Goal: Task Accomplishment & Management: Complete application form

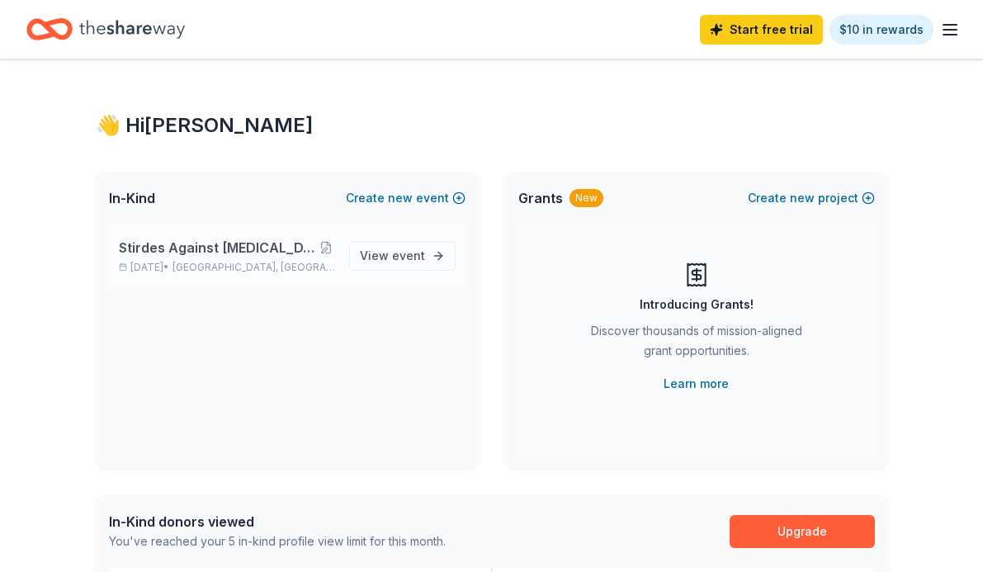
click at [271, 253] on span "Stirdes Against [MEDICAL_DATA], Second Annual Walk" at bounding box center [218, 248] width 199 height 20
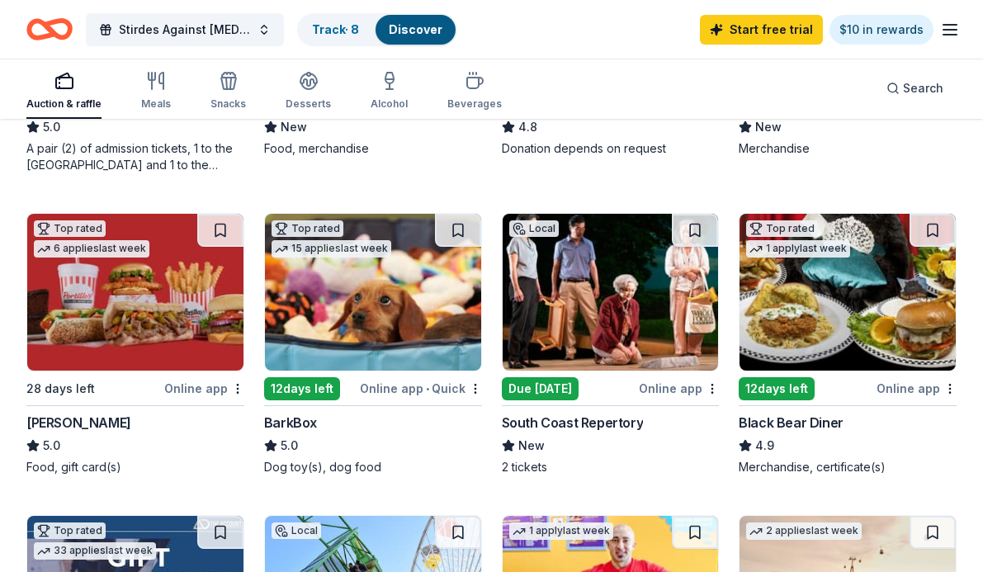
scroll to position [412, 0]
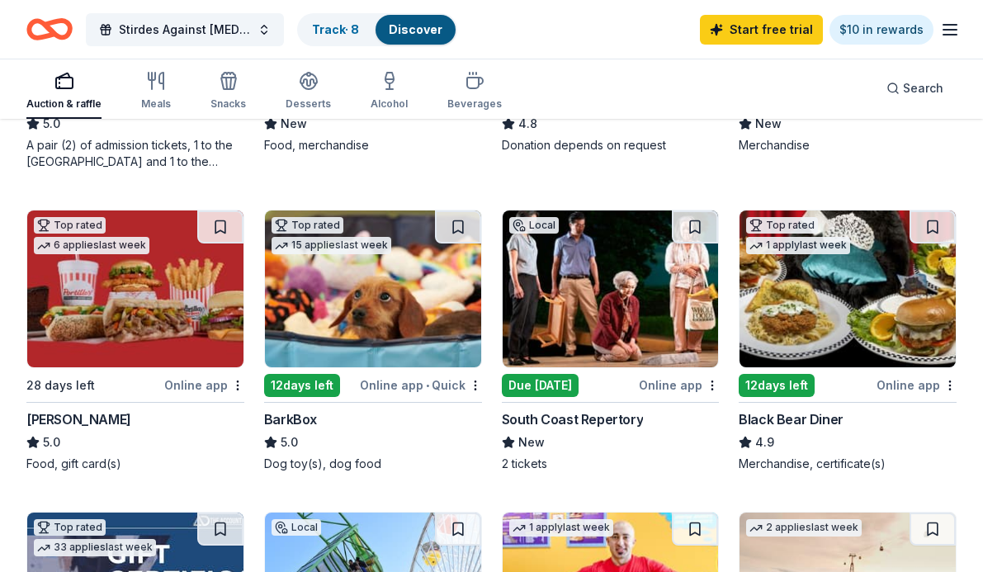
click at [535, 389] on div "Due [DATE]" at bounding box center [540, 385] width 77 height 23
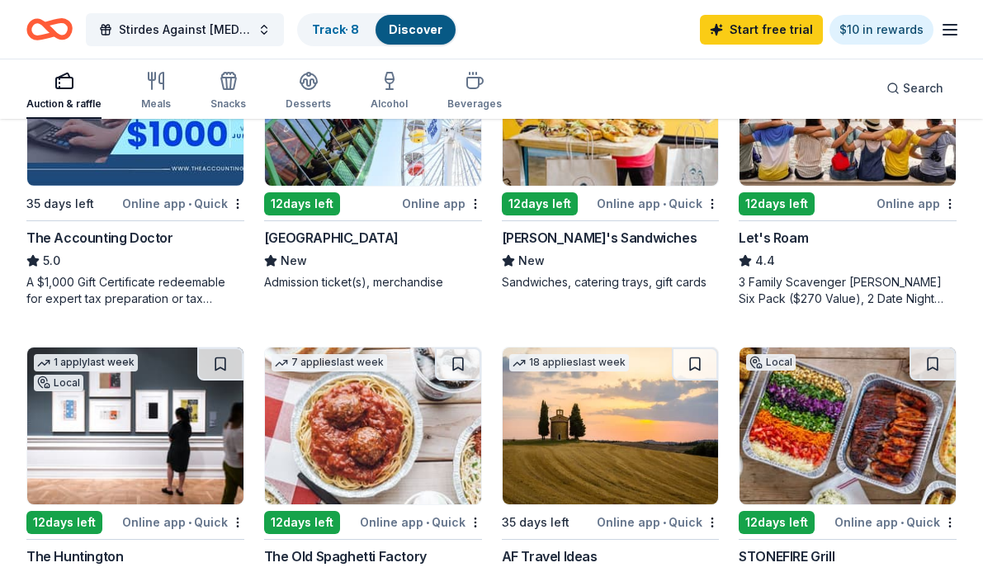
scroll to position [893, 0]
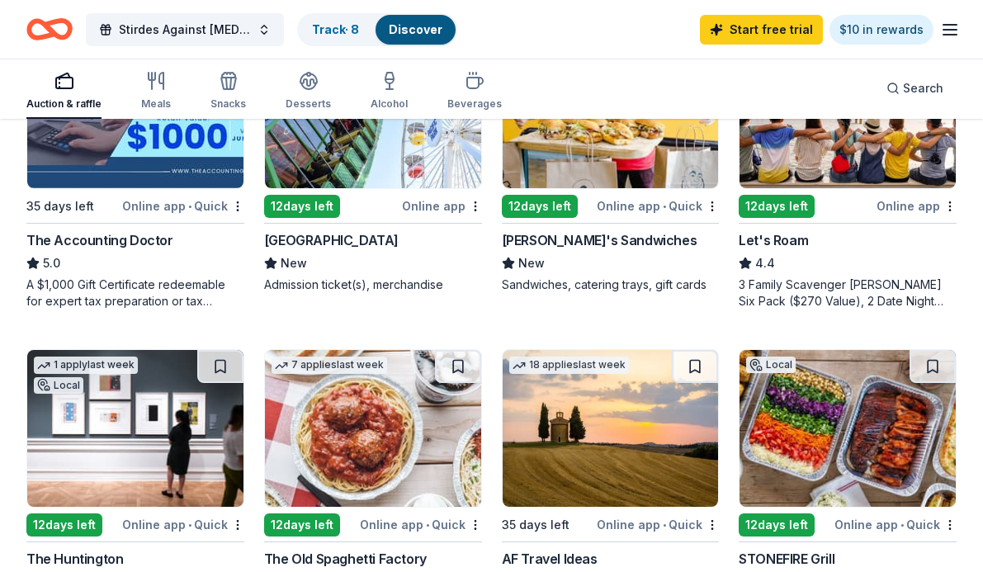
click at [778, 205] on div "12 days left" at bounding box center [776, 206] width 76 height 23
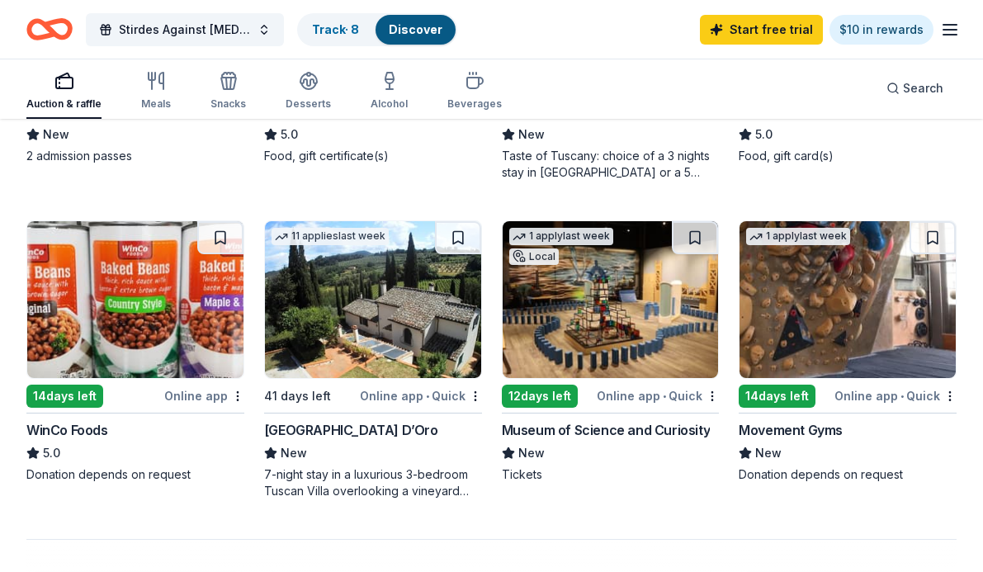
scroll to position [1319, 0]
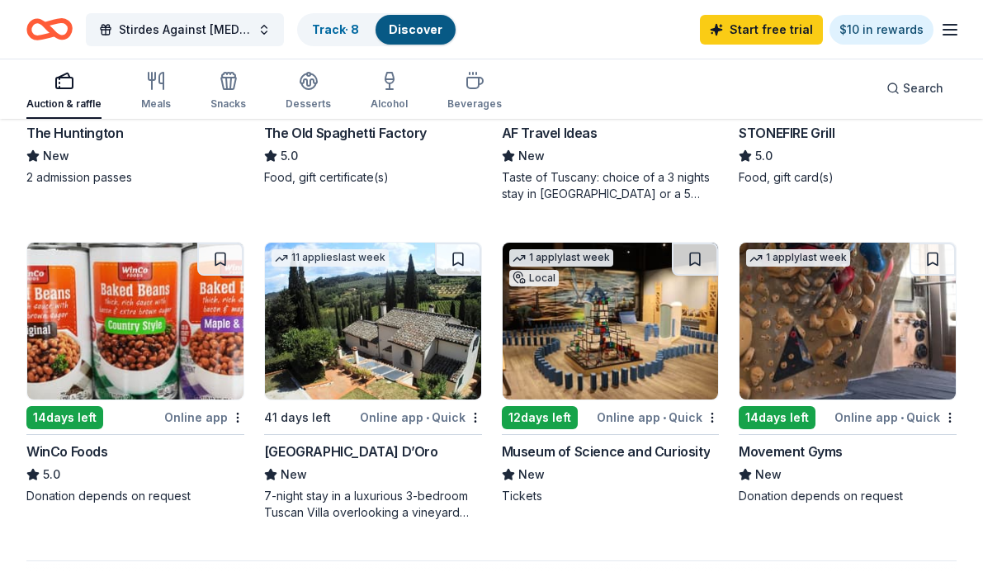
click at [543, 412] on div "12 days left" at bounding box center [540, 417] width 76 height 23
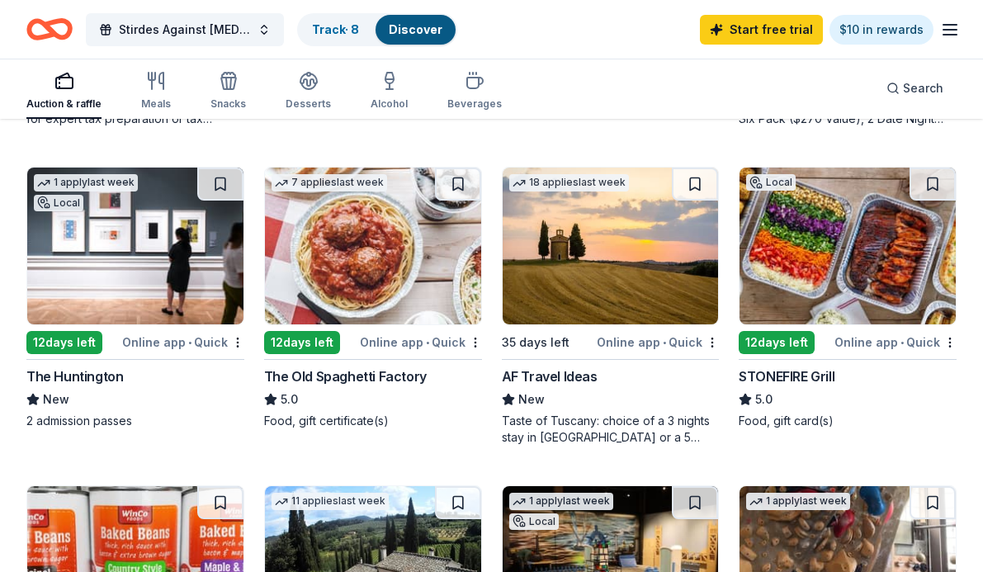
scroll to position [1042, 0]
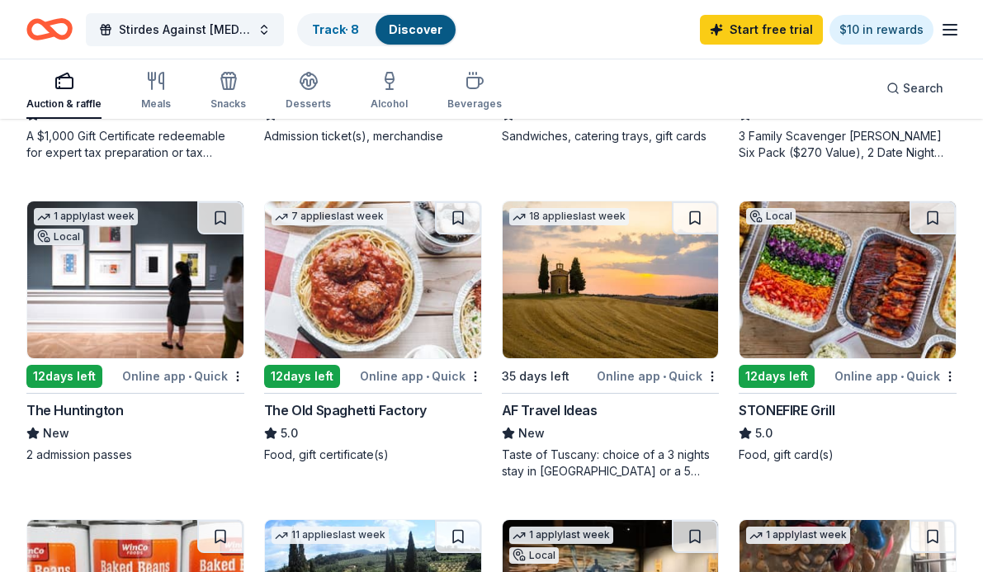
click at [69, 381] on div "12 days left" at bounding box center [64, 376] width 76 height 23
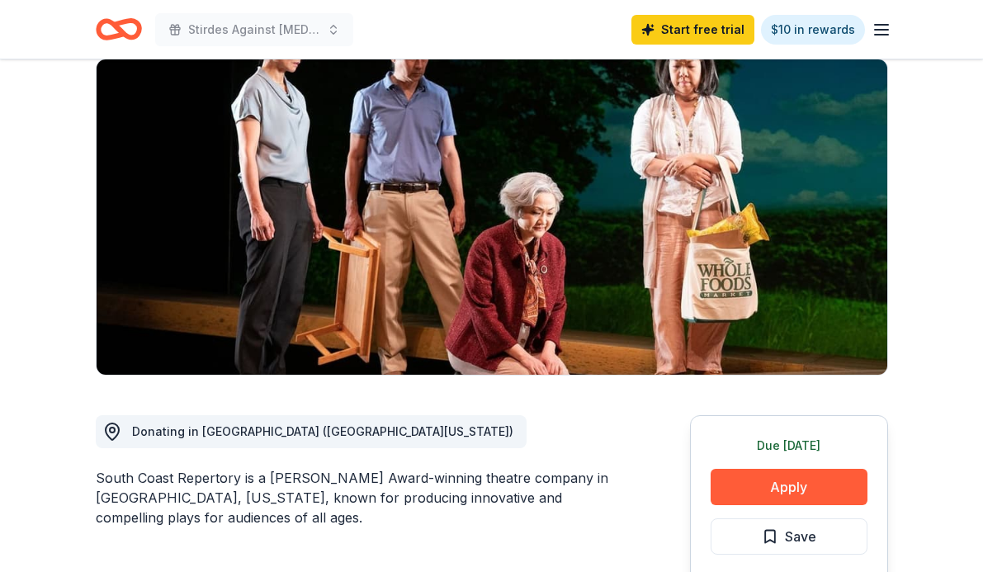
scroll to position [158, 0]
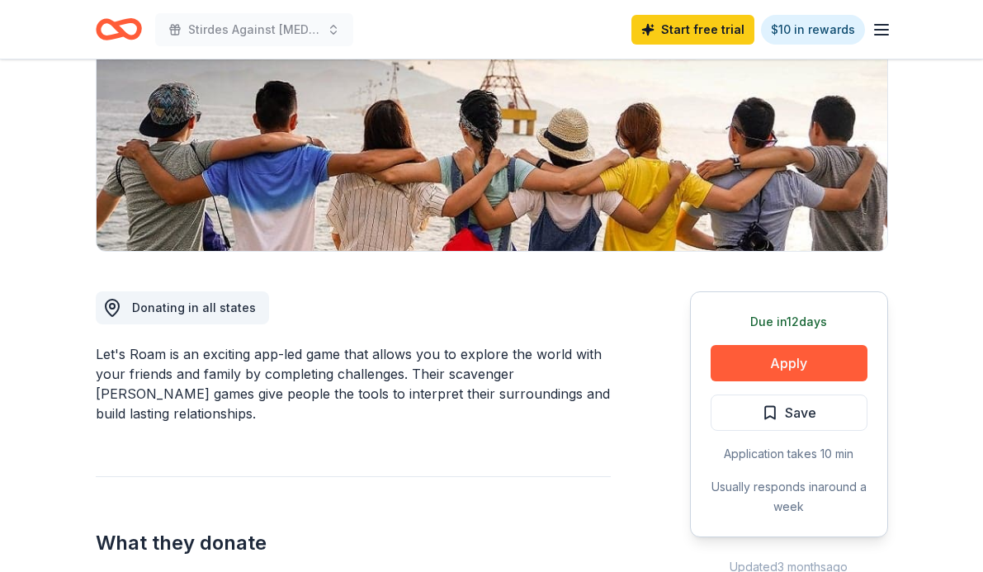
scroll to position [343, 0]
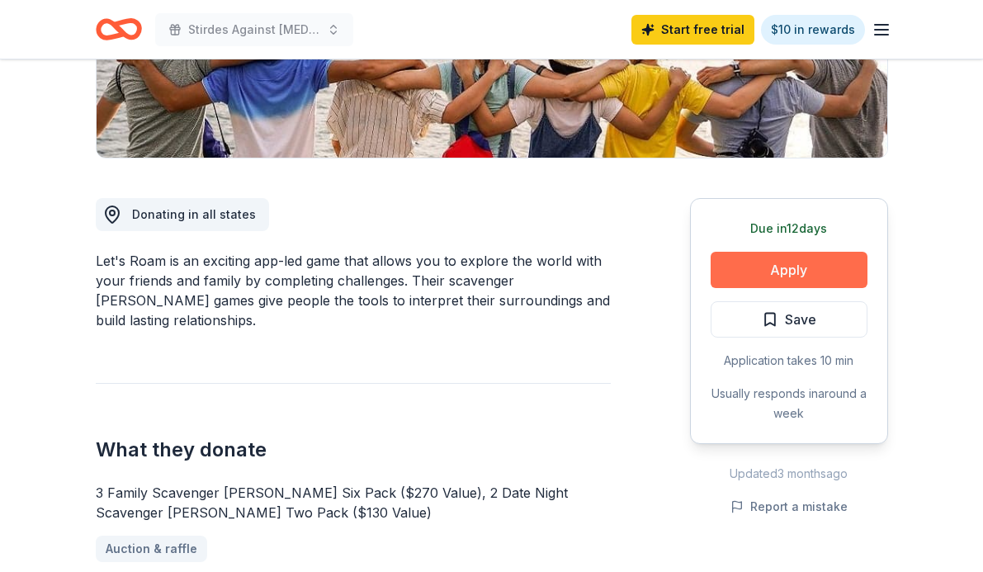
click at [775, 266] on button "Apply" at bounding box center [788, 270] width 157 height 36
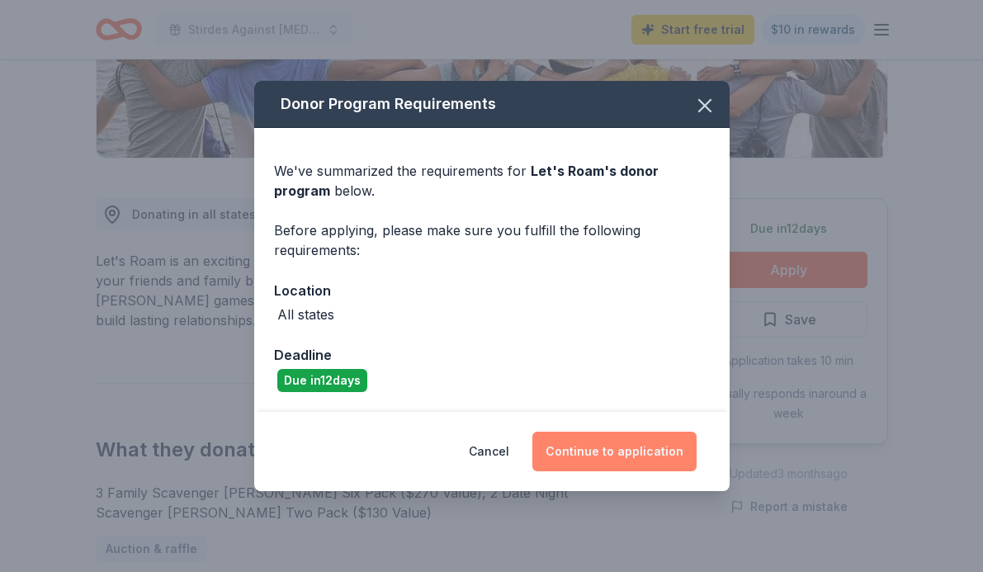
click at [606, 453] on button "Continue to application" at bounding box center [614, 451] width 164 height 40
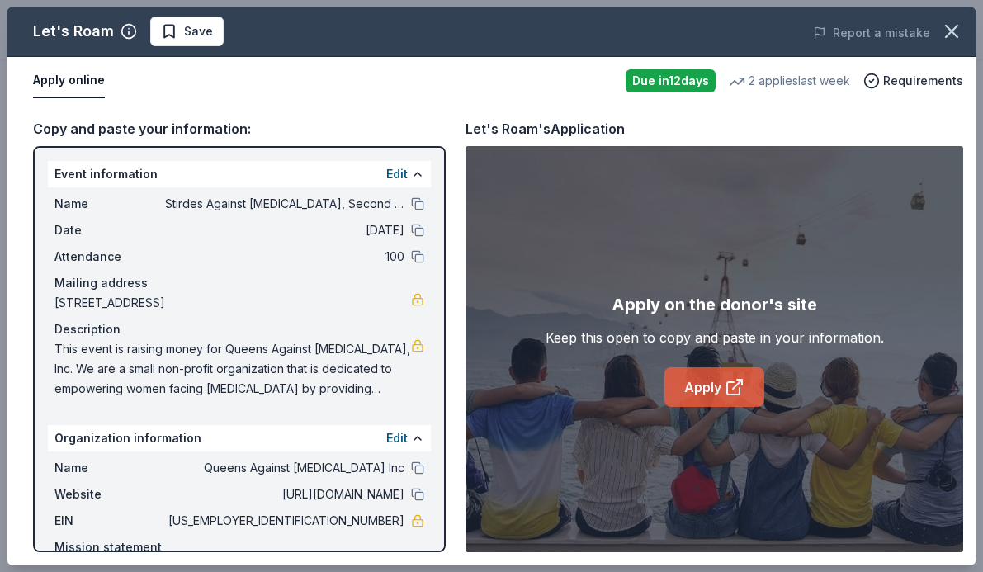
click at [689, 385] on link "Apply" at bounding box center [714, 387] width 100 height 40
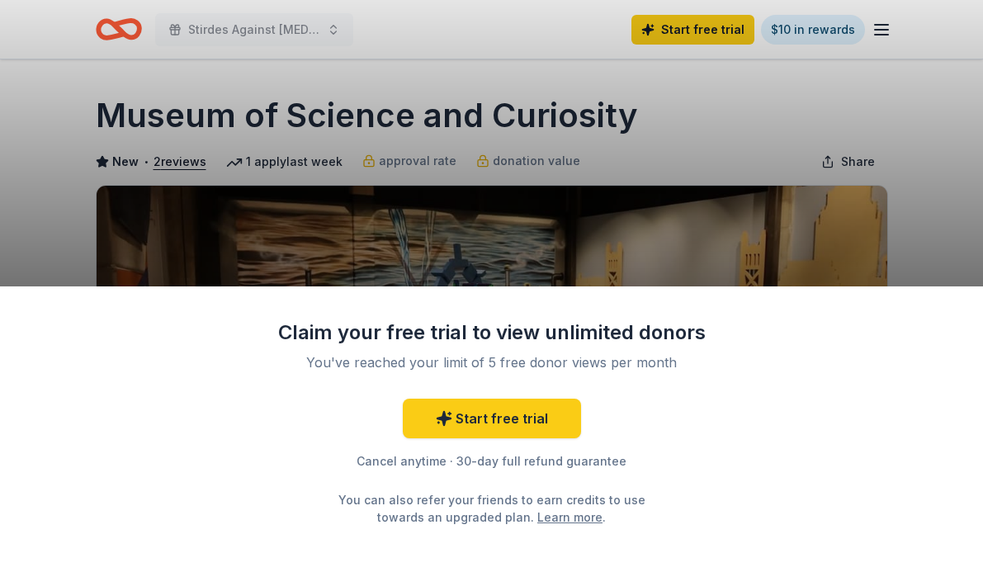
click at [794, 148] on div "Claim your free trial to view unlimited donors You've reached your limit of 5 f…" at bounding box center [491, 286] width 983 height 572
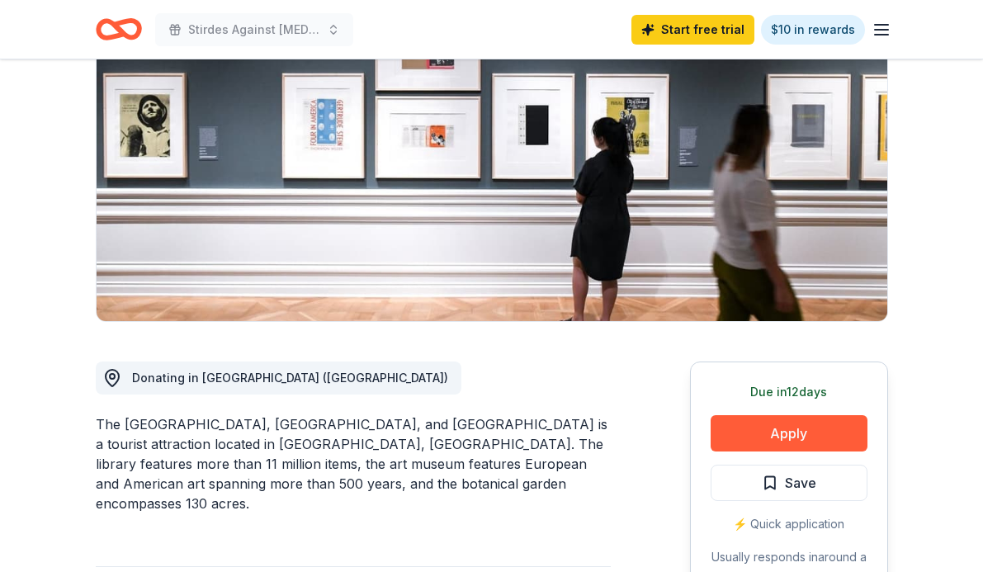
scroll to position [181, 0]
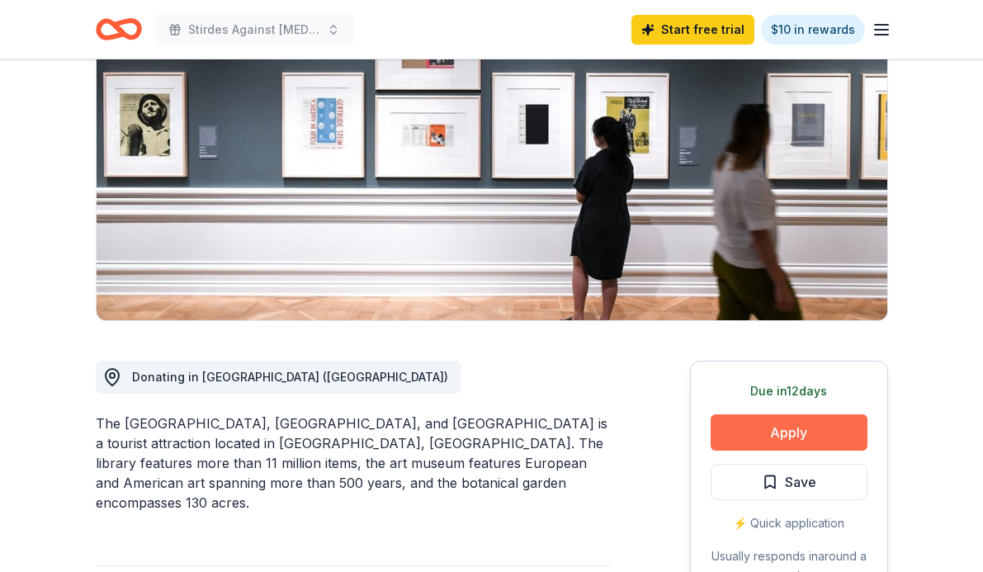
click at [800, 434] on button "Apply" at bounding box center [788, 432] width 157 height 36
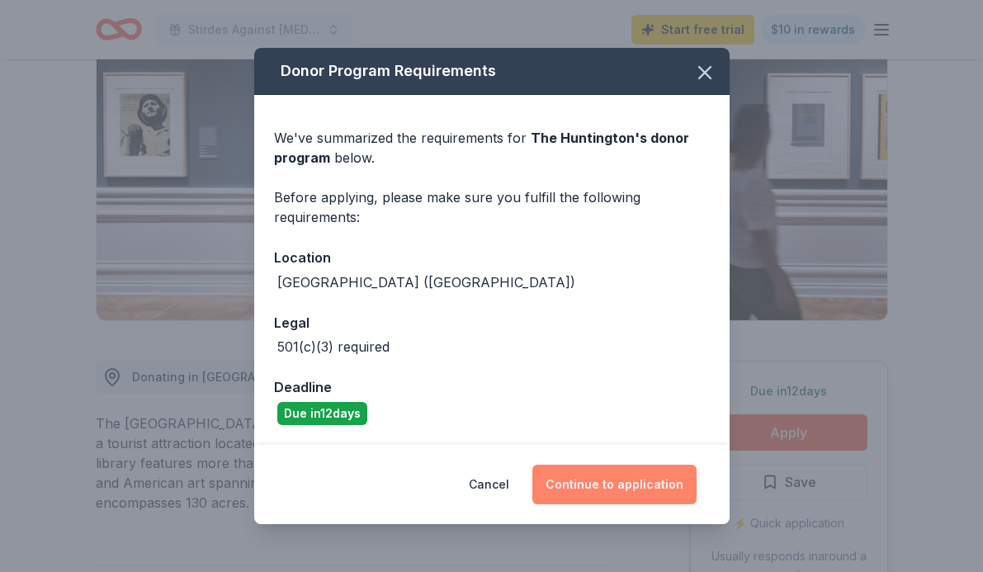
click at [577, 483] on button "Continue to application" at bounding box center [614, 484] width 164 height 40
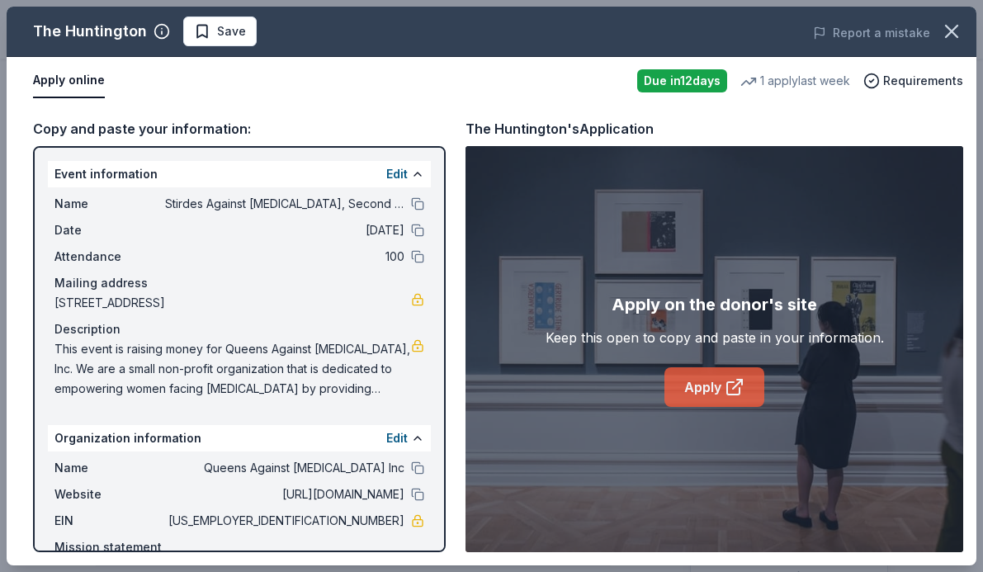
click at [700, 399] on link "Apply" at bounding box center [714, 387] width 100 height 40
